Goal: Task Accomplishment & Management: Manage account settings

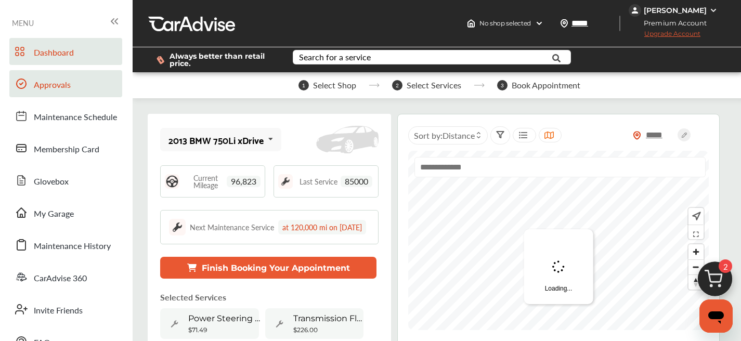
click at [74, 82] on link "Approvals" at bounding box center [65, 83] width 113 height 27
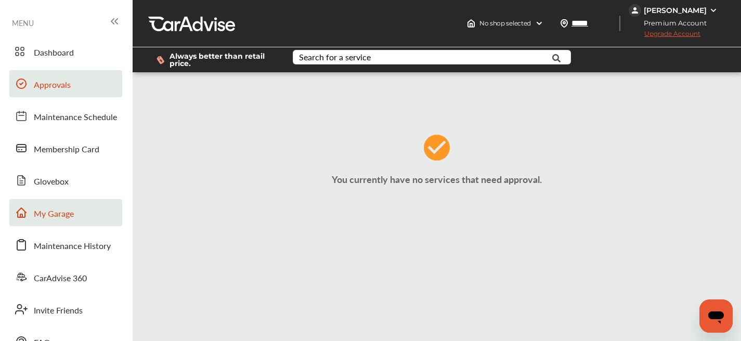
click at [63, 224] on link "My Garage" at bounding box center [65, 212] width 113 height 27
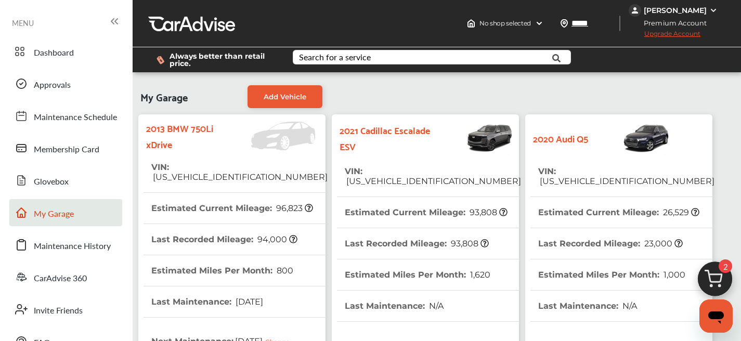
click at [391, 176] on span "[US_VEHICLE_IDENTIFICATION_NUMBER]" at bounding box center [433, 181] width 176 height 10
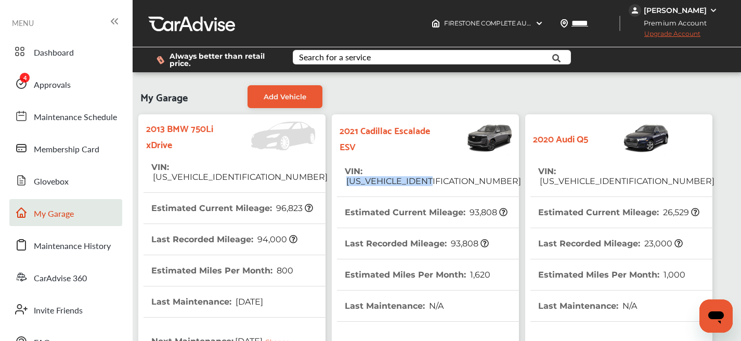
click at [390, 176] on span "[US_VEHICLE_IDENTIFICATION_NUMBER]" at bounding box center [433, 181] width 176 height 10
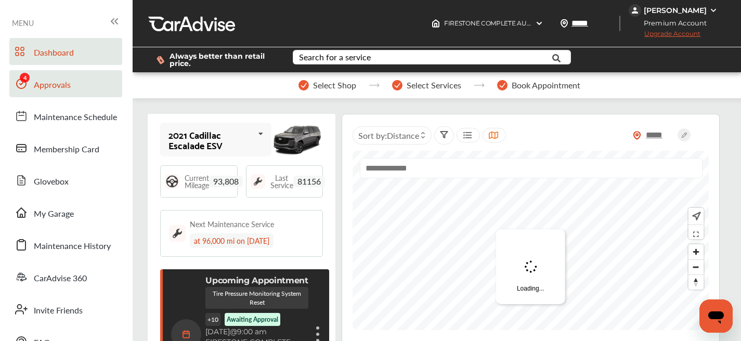
click at [51, 85] on span "Approvals" at bounding box center [52, 86] width 37 height 14
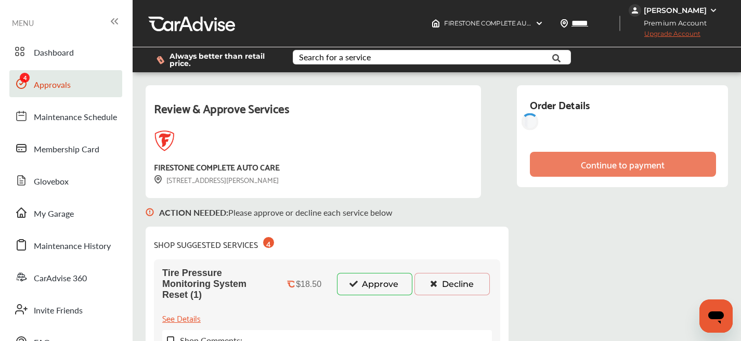
click at [359, 283] on button "Approve" at bounding box center [374, 284] width 75 height 22
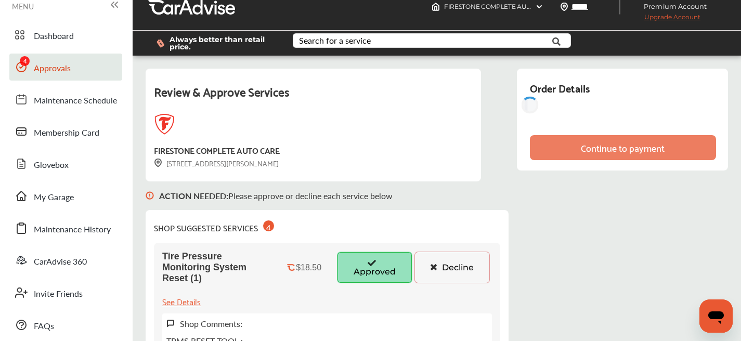
scroll to position [100, 0]
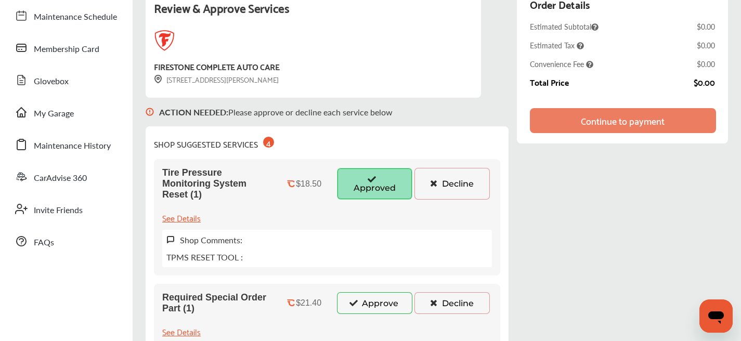
click at [374, 310] on button "Approve" at bounding box center [374, 303] width 75 height 22
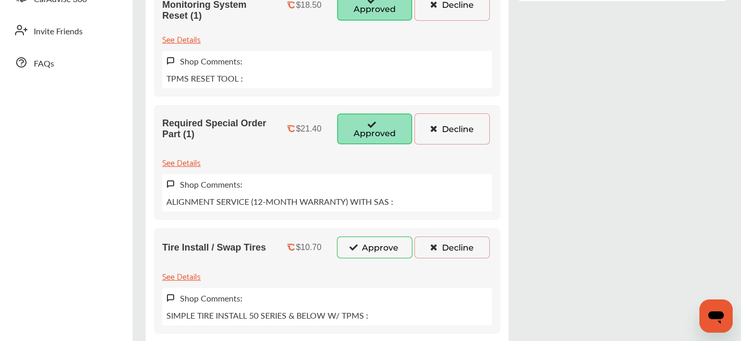
scroll to position [284, 0]
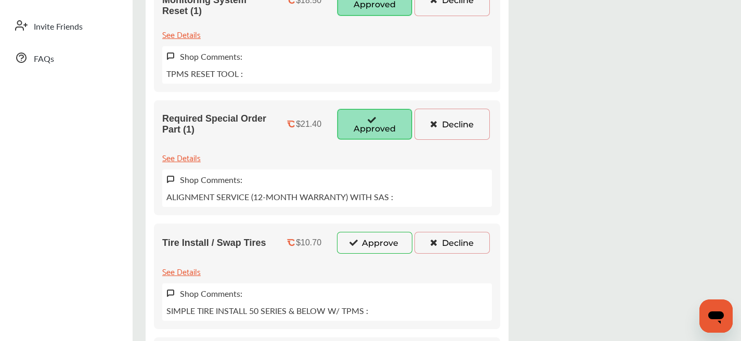
click at [381, 250] on button "Approve" at bounding box center [374, 243] width 75 height 22
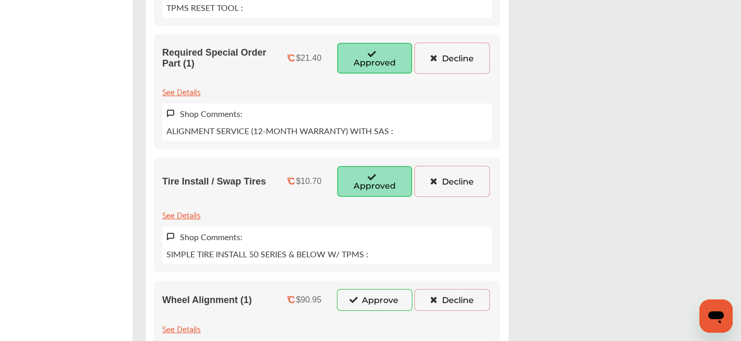
scroll to position [295, 0]
